Goal: Transaction & Acquisition: Purchase product/service

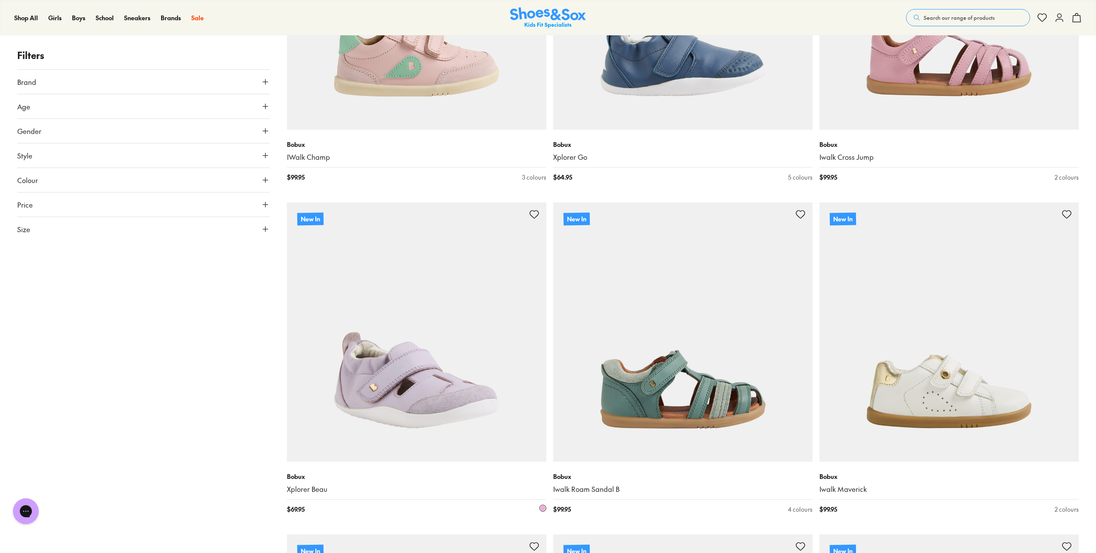
scroll to position [1452, 0]
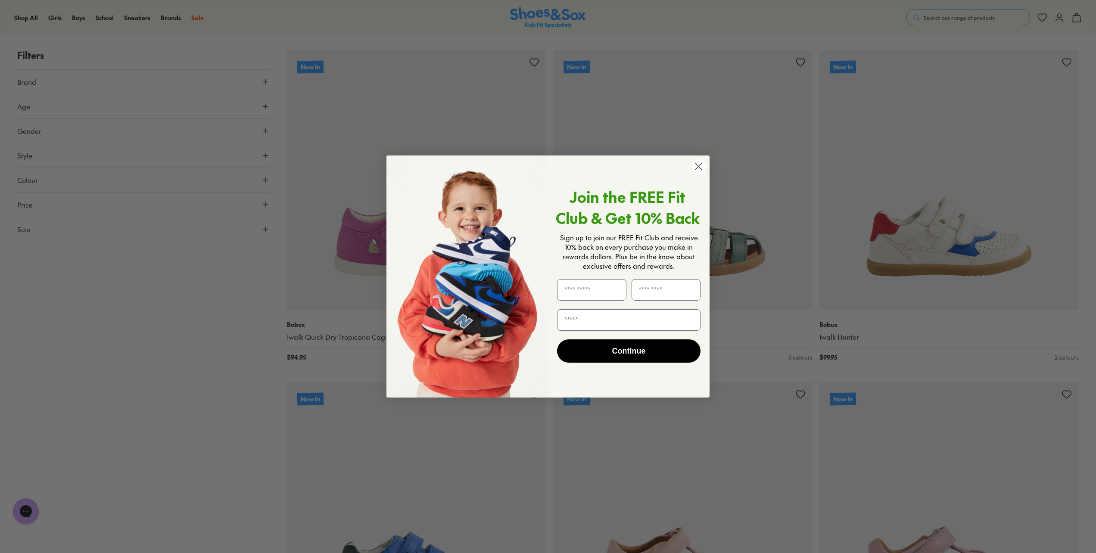
drag, startPoint x: 699, startPoint y: 166, endPoint x: 692, endPoint y: 169, distance: 7.3
click at [699, 165] on icon "Close dialog" at bounding box center [698, 166] width 15 height 15
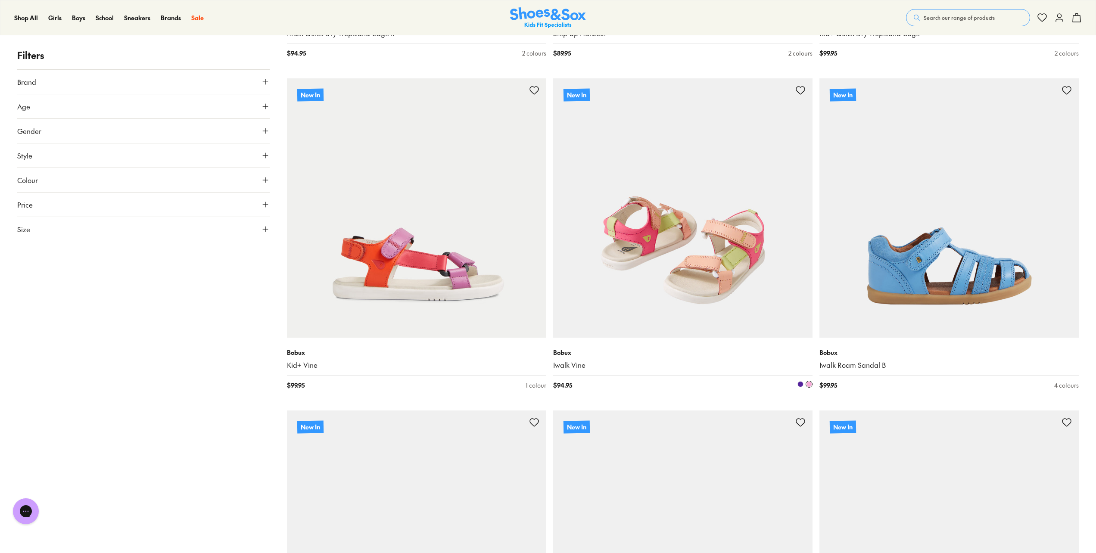
scroll to position [2903, 0]
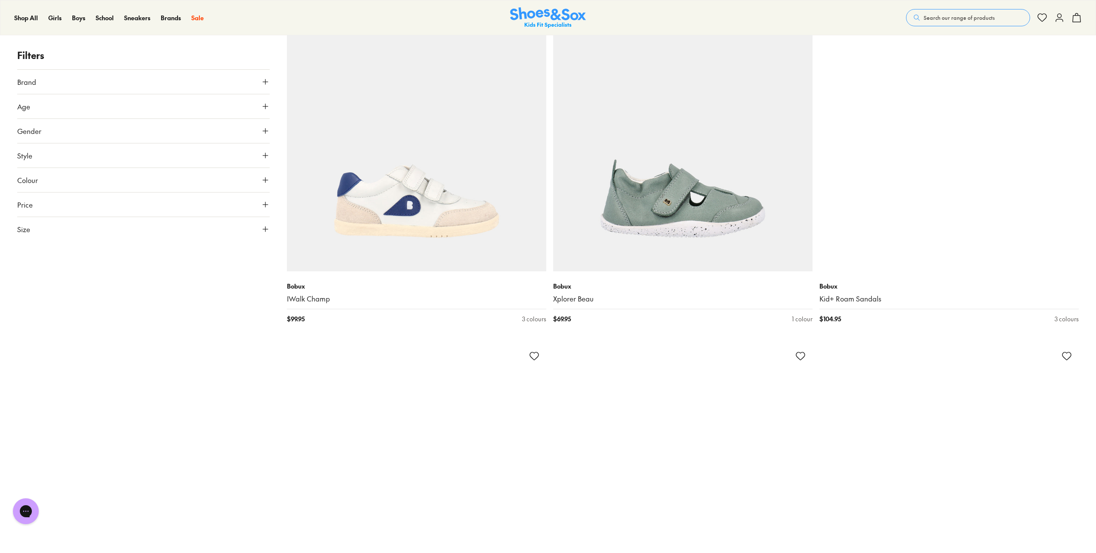
scroll to position [6290, 0]
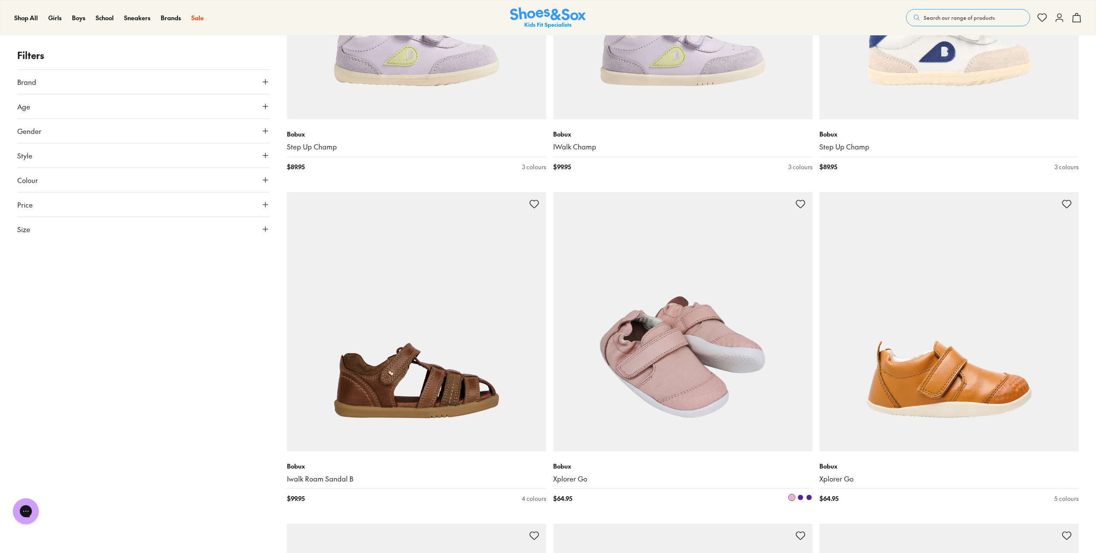
click at [668, 367] on img at bounding box center [682, 321] width 259 height 259
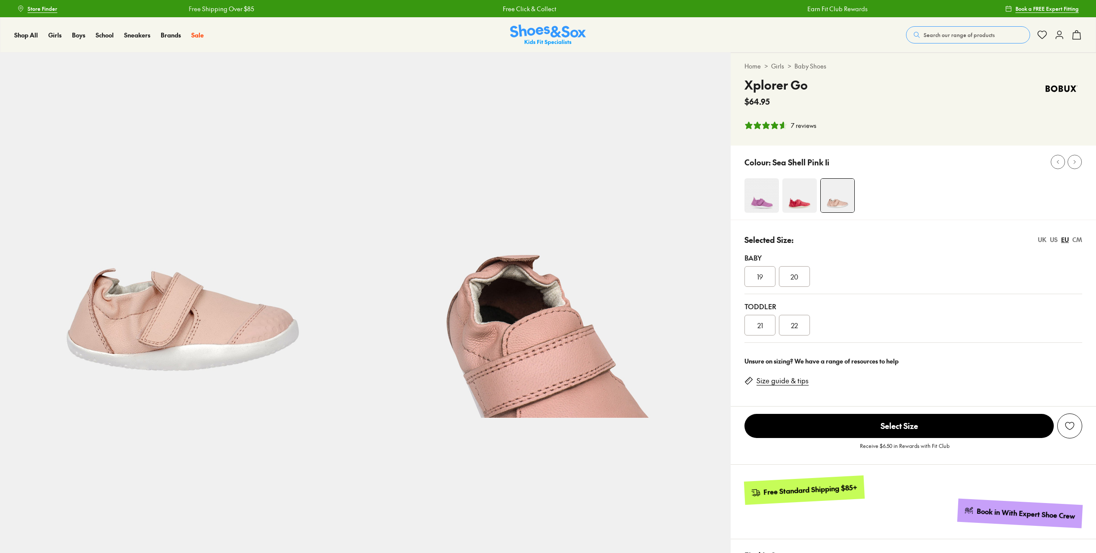
select select "*"
click at [40, 7] on span "Store Finder" at bounding box center [43, 9] width 30 height 8
